Goal: Check status: Check status

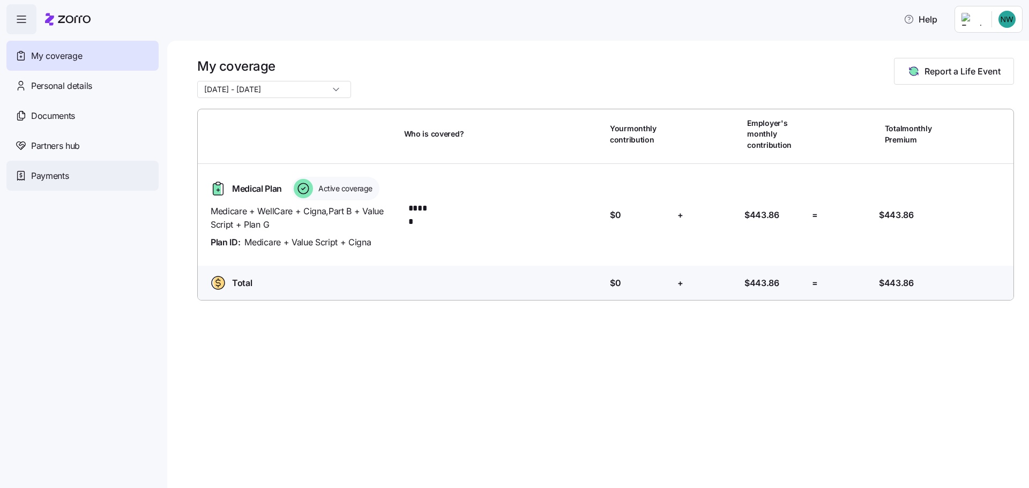
click at [36, 177] on span "Payments" at bounding box center [50, 175] width 38 height 13
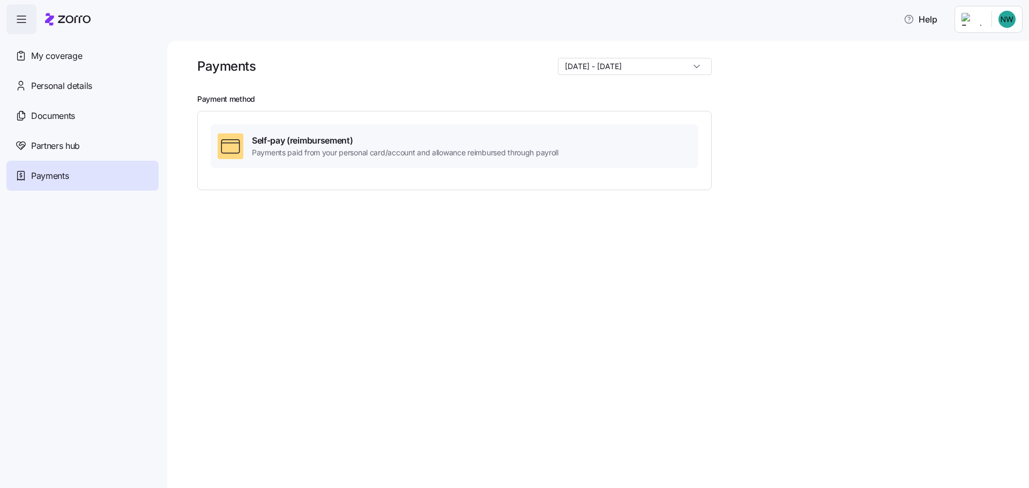
click at [694, 66] on input "[DATE] - [DATE]" at bounding box center [635, 66] width 154 height 17
click at [407, 263] on div "Payments [DATE] - [DATE] Payment method Self-pay (reimbursement) Payments paid …" at bounding box center [598, 264] width 862 height 447
click at [49, 53] on span "My coverage" at bounding box center [56, 55] width 51 height 13
